Goal: Information Seeking & Learning: Check status

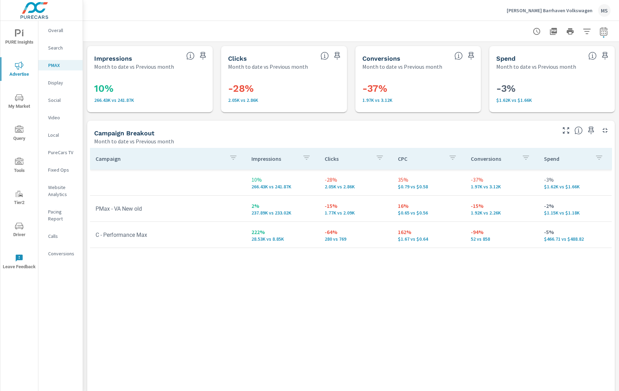
click at [600, 30] on icon "button" at bounding box center [604, 31] width 8 height 8
select select "Month to date"
select select "Previous month"
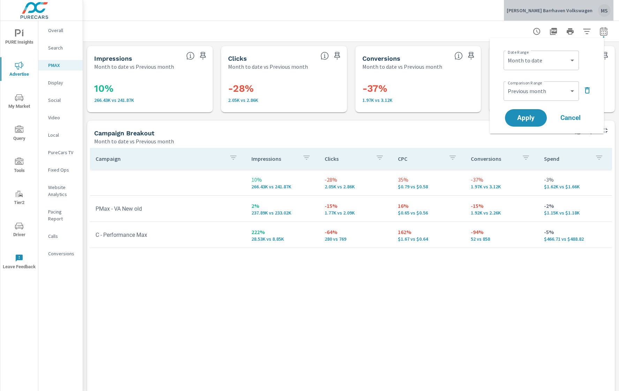
click at [601, 4] on div "MS" at bounding box center [604, 10] width 13 height 13
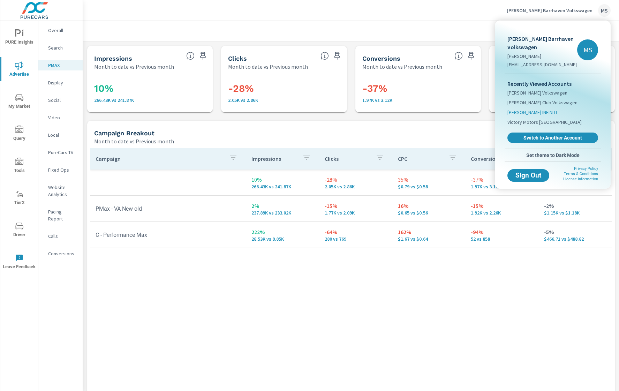
click at [539, 107] on li "[PERSON_NAME] INFINITI" at bounding box center [553, 112] width 91 height 10
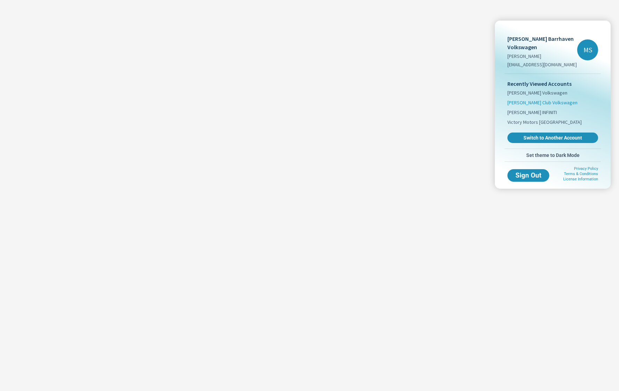
click at [539, 103] on span "[PERSON_NAME] Club Volkswagen" at bounding box center [543, 102] width 70 height 7
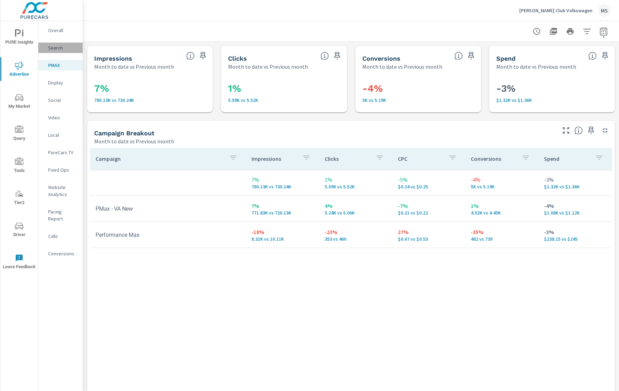
click at [64, 46] on p "Search" at bounding box center [62, 47] width 29 height 7
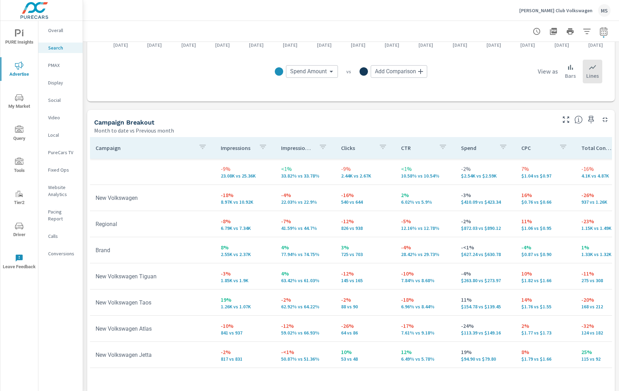
scroll to position [621, 0]
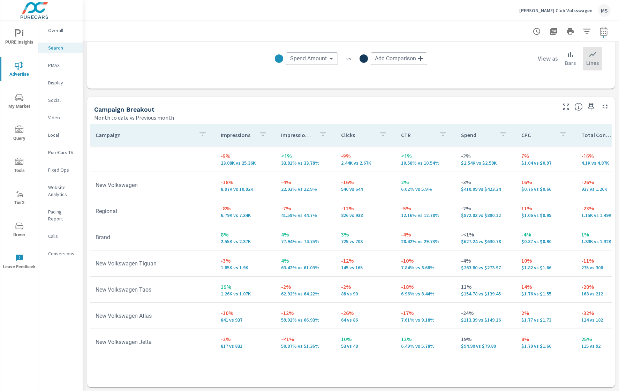
click at [58, 68] on p "PMAX" at bounding box center [62, 65] width 29 height 7
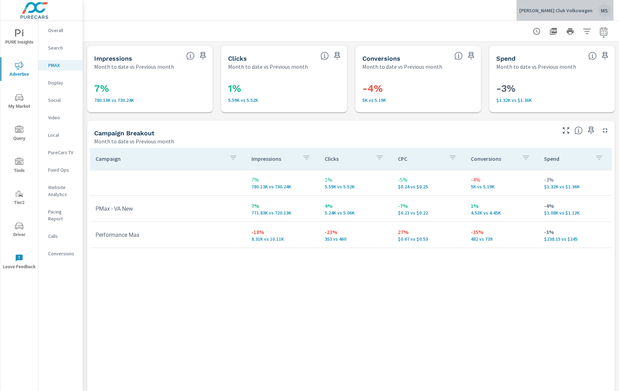
click at [603, 13] on div "MS" at bounding box center [604, 10] width 13 height 13
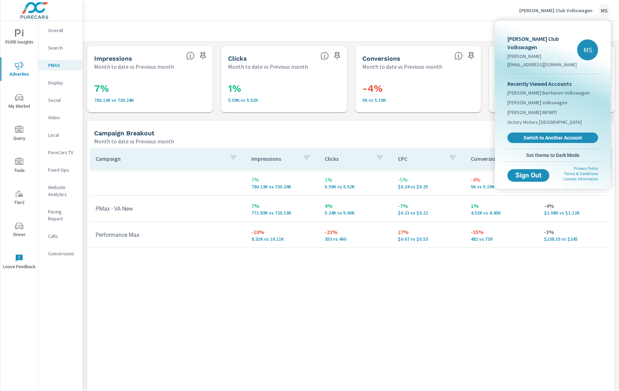
click at [176, 276] on div at bounding box center [309, 195] width 619 height 391
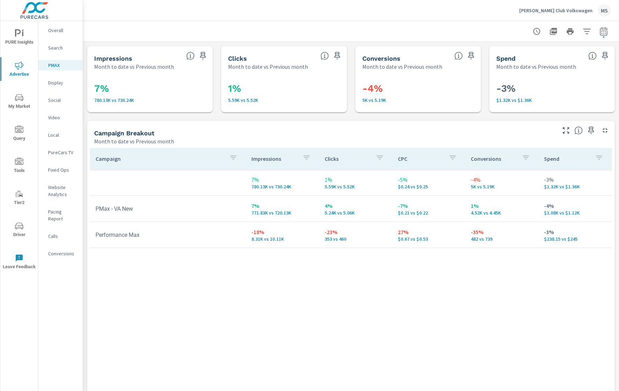
click at [603, 13] on div "MS" at bounding box center [604, 10] width 13 height 13
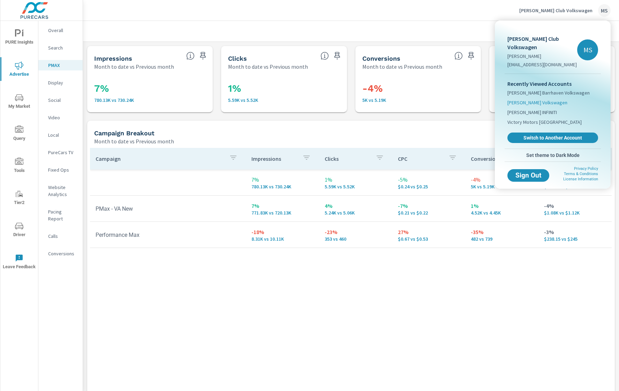
click at [546, 98] on li "[PERSON_NAME] Volkswagen" at bounding box center [553, 103] width 91 height 10
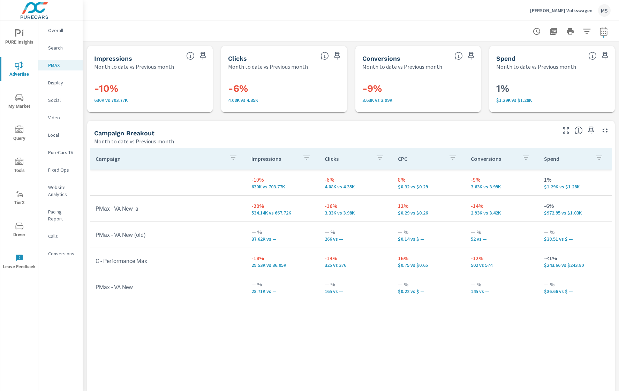
click at [24, 230] on span "Driver" at bounding box center [18, 230] width 33 height 17
